Goal: Task Accomplishment & Management: Manage account settings

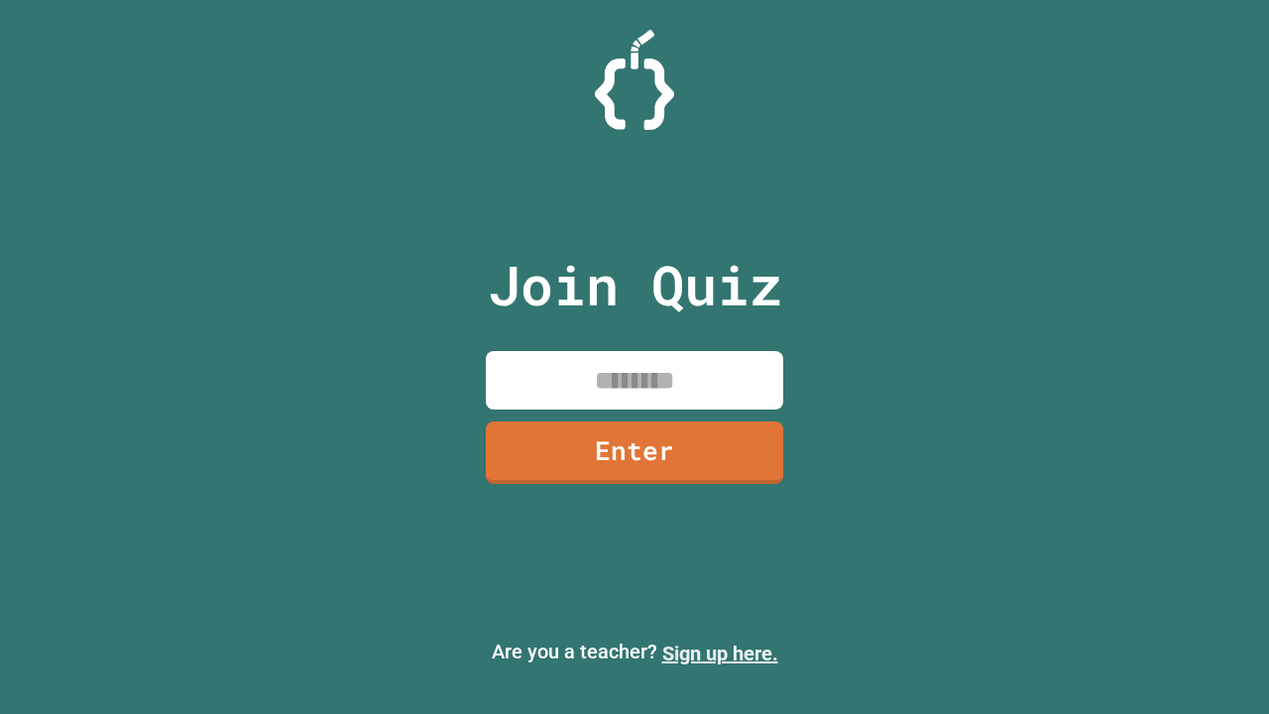
click at [720, 653] on link "Sign up here." at bounding box center [720, 653] width 116 height 24
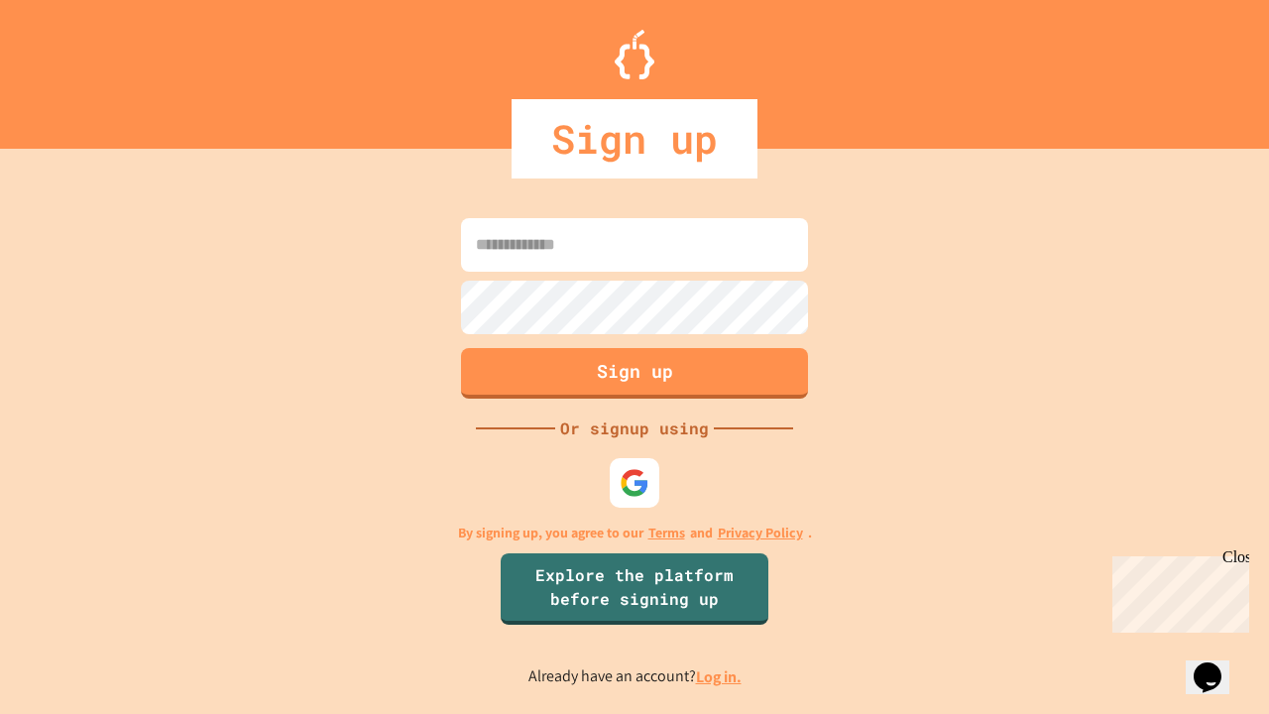
click at [720, 676] on link "Log in." at bounding box center [719, 676] width 46 height 21
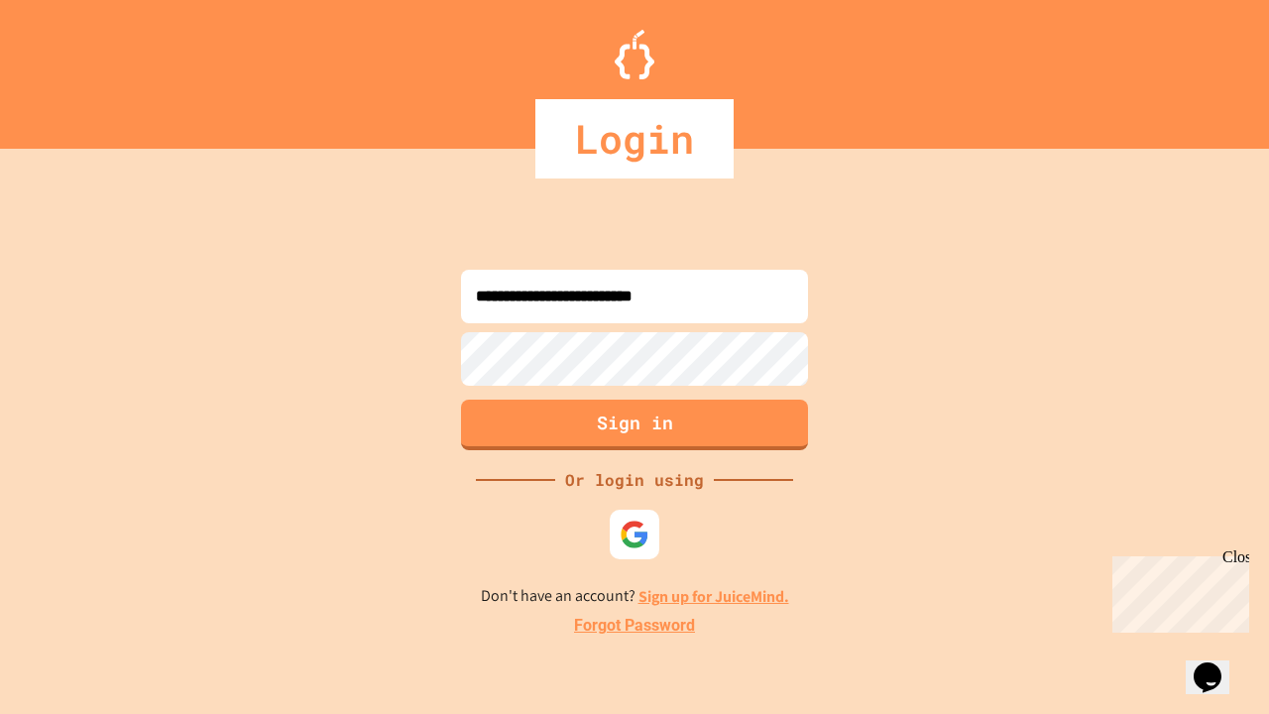
type input "**********"
